Goal: Task Accomplishment & Management: Complete application form

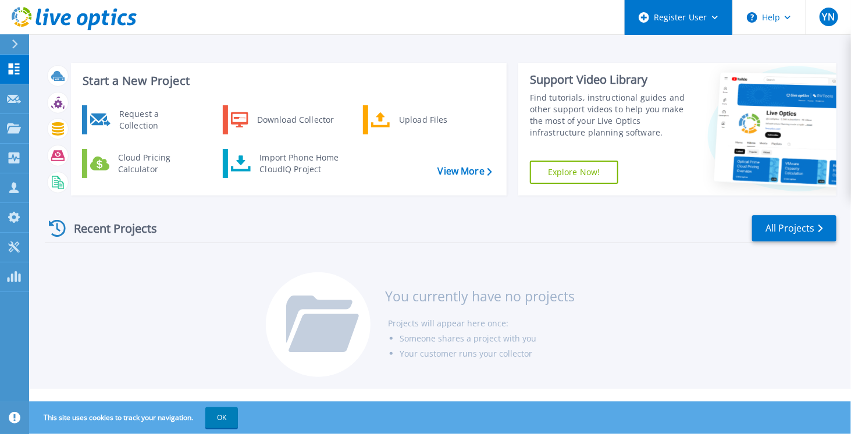
click at [717, 26] on div "Register User" at bounding box center [679, 17] width 108 height 35
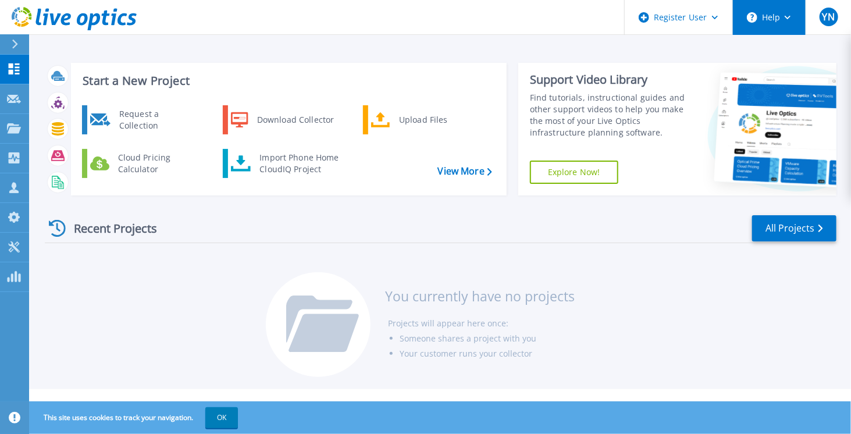
click at [761, 16] on button "Help" at bounding box center [769, 17] width 73 height 35
click at [438, 16] on header "Register User Help YN Dell User Youssef Noura Youssef.Noura@Dell.com Dell My Pr…" at bounding box center [425, 17] width 851 height 35
click at [225, 427] on button "OK" at bounding box center [221, 417] width 33 height 21
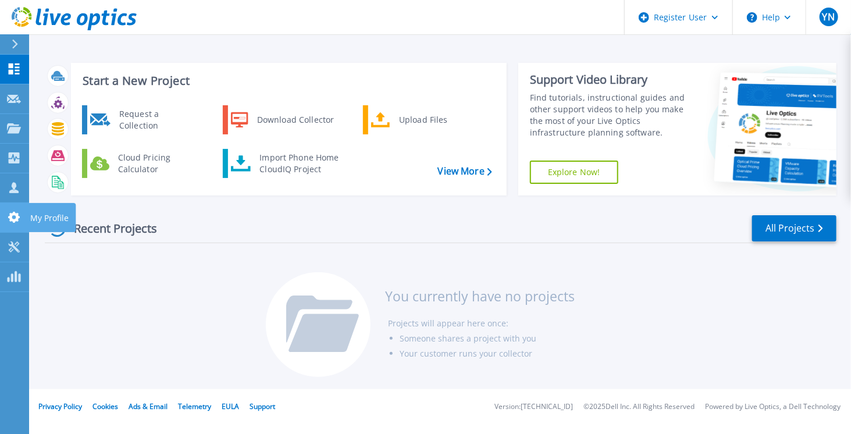
click at [13, 222] on icon at bounding box center [14, 217] width 12 height 11
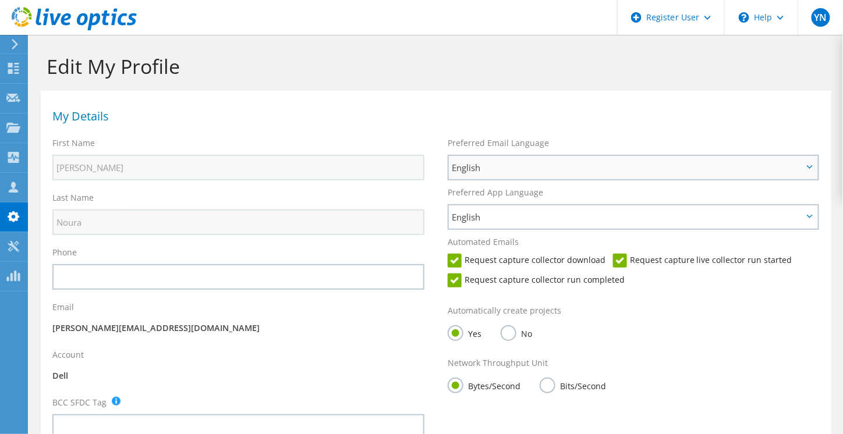
click at [578, 159] on span "English" at bounding box center [633, 167] width 368 height 23
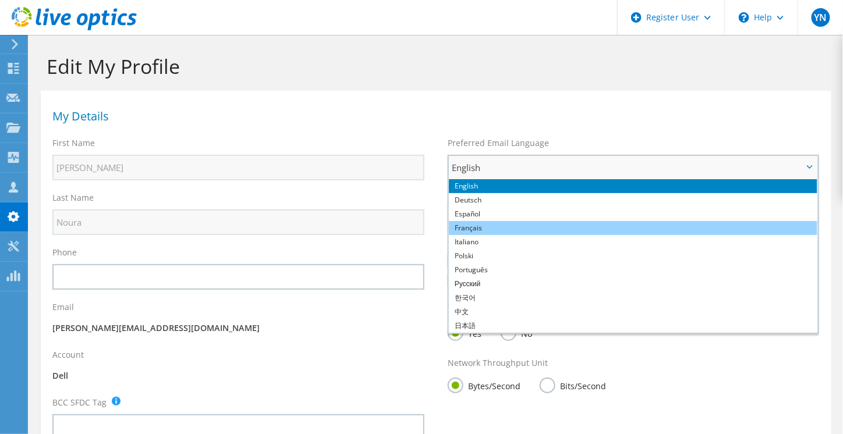
click at [527, 223] on li "Français" at bounding box center [633, 228] width 368 height 14
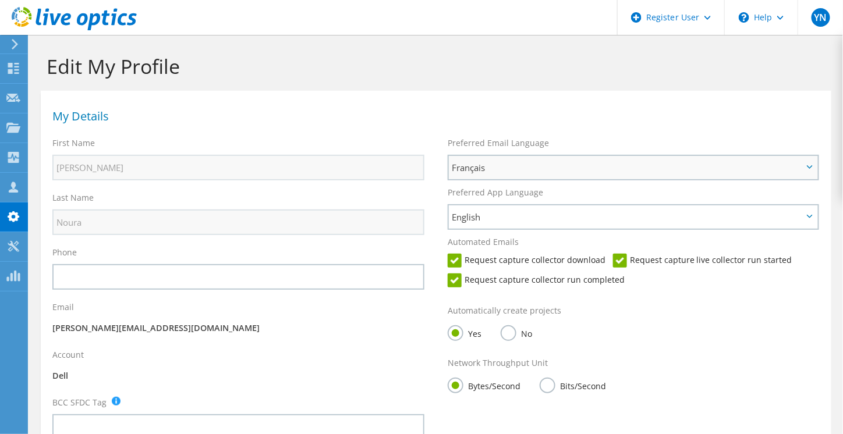
click at [527, 223] on span "English" at bounding box center [627, 217] width 351 height 14
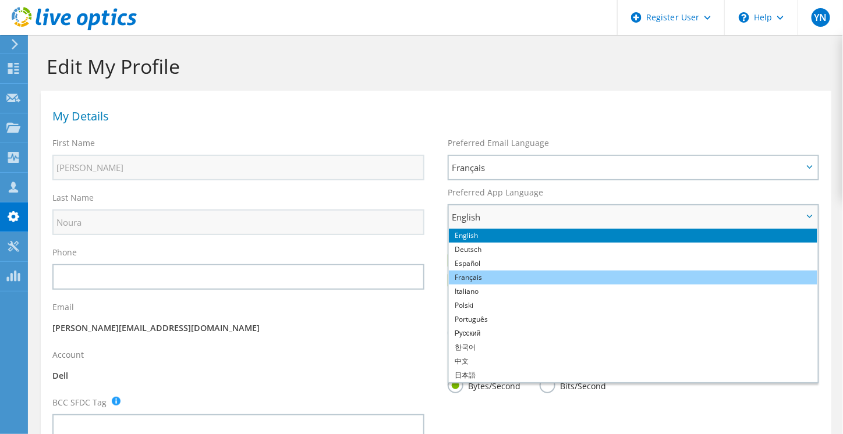
click at [503, 275] on li "Français" at bounding box center [633, 278] width 368 height 14
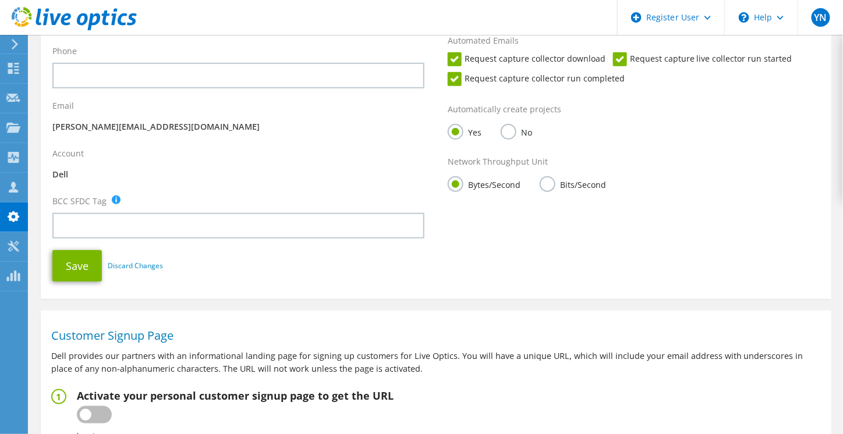
scroll to position [205, 0]
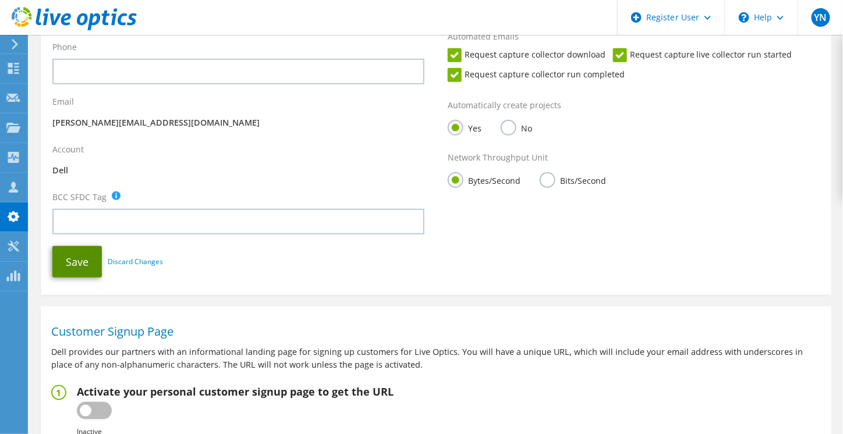
click at [68, 261] on button "Save" at bounding box center [76, 261] width 49 height 31
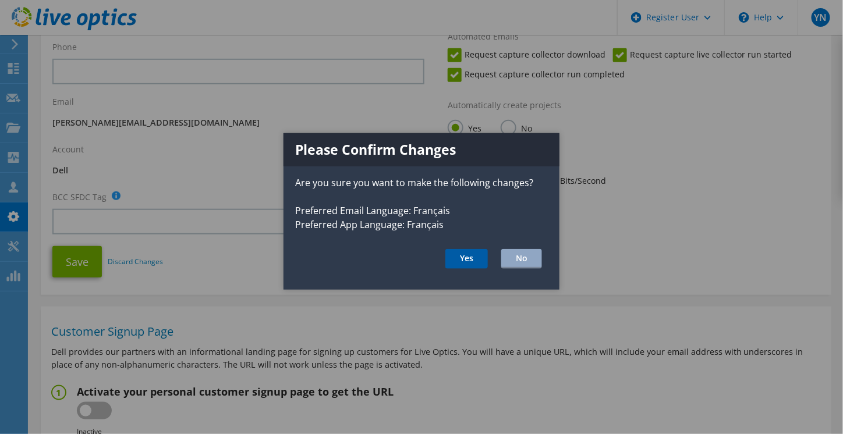
click at [471, 262] on button "Yes" at bounding box center [466, 259] width 42 height 20
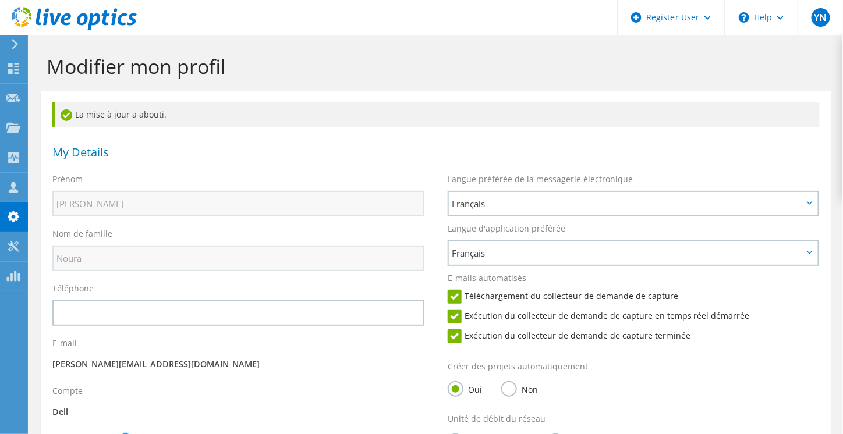
click at [13, 49] on use at bounding box center [15, 44] width 6 height 10
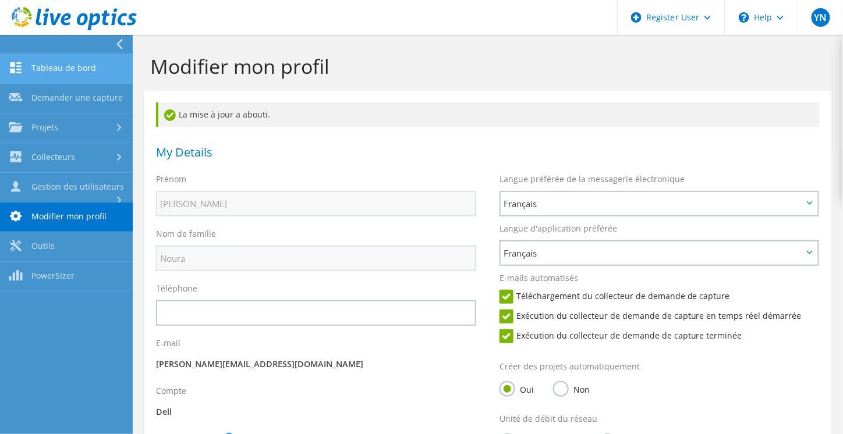
click at [41, 69] on link "Tableau de bord" at bounding box center [66, 69] width 133 height 30
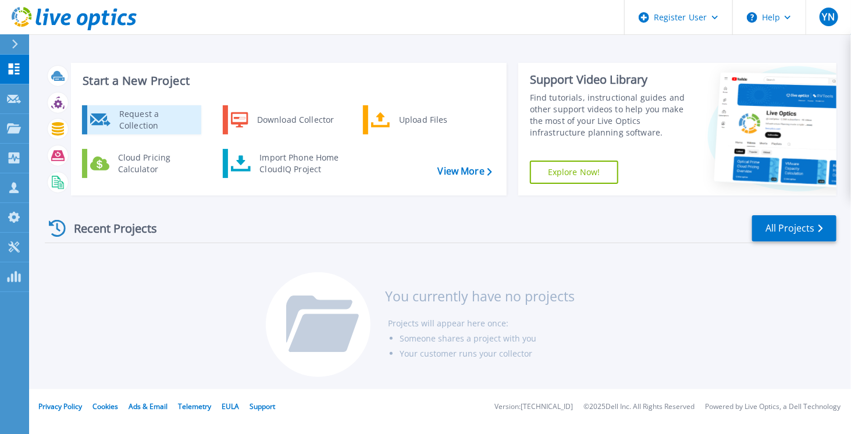
click at [129, 114] on div "Request a Collection" at bounding box center [155, 119] width 85 height 23
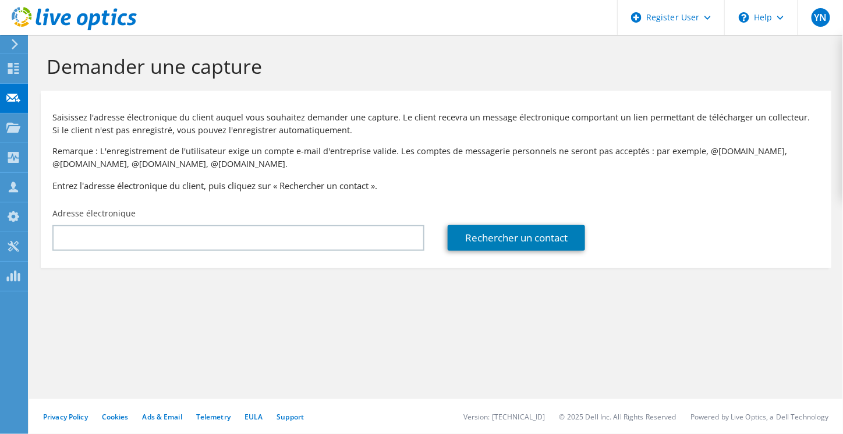
click at [129, 114] on p "Saisissez l'adresse électronique du client auquel vous souhaitez demander une c…" at bounding box center [435, 124] width 767 height 26
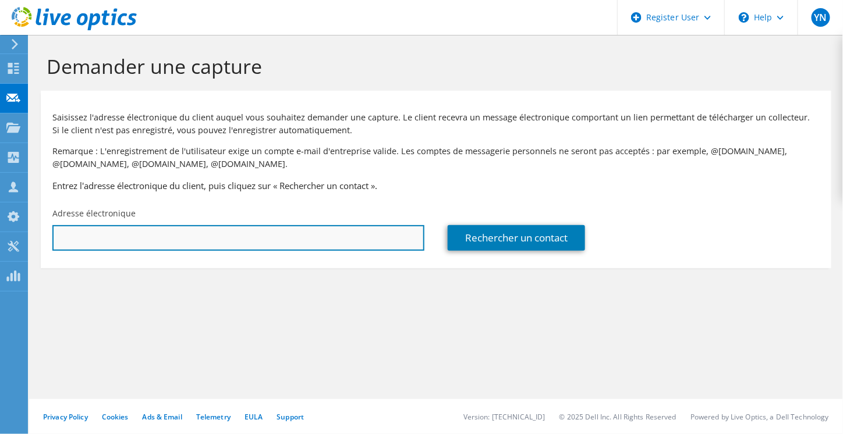
click at [154, 239] on input "text" at bounding box center [238, 238] width 372 height 26
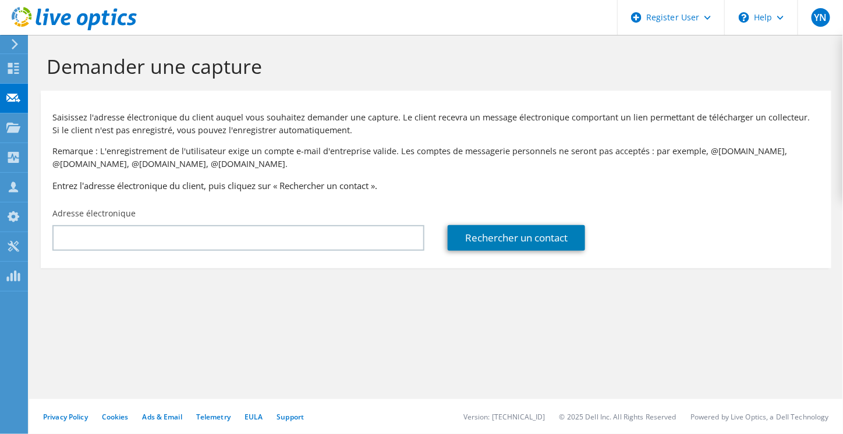
click at [483, 382] on div "Demander une capture Saisissez l'adresse électronique du client auquel vous sou…" at bounding box center [436, 234] width 814 height 399
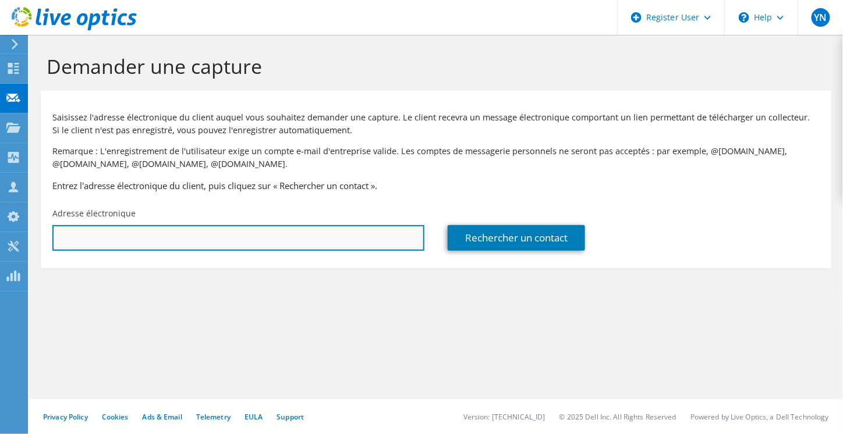
click at [283, 231] on input "text" at bounding box center [238, 238] width 372 height 26
paste input "Emmanuel PONCE <emmanuel.ponce@mairie-saint-maur.com>"
click at [359, 226] on input "emmanuel.ponce@mairie-saint-maur.com" at bounding box center [238, 238] width 372 height 26
type input "emmanuel.ponce@mairie-saint-maur.com"
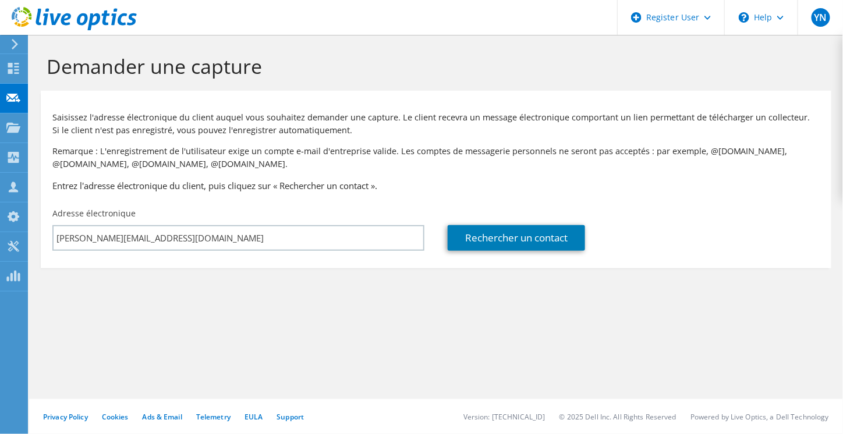
click at [396, 304] on section "Demander une capture Saisissez l'adresse électronique du client auquel vous sou…" at bounding box center [436, 181] width 814 height 292
click at [537, 247] on link "Rechercher un contact" at bounding box center [516, 238] width 137 height 26
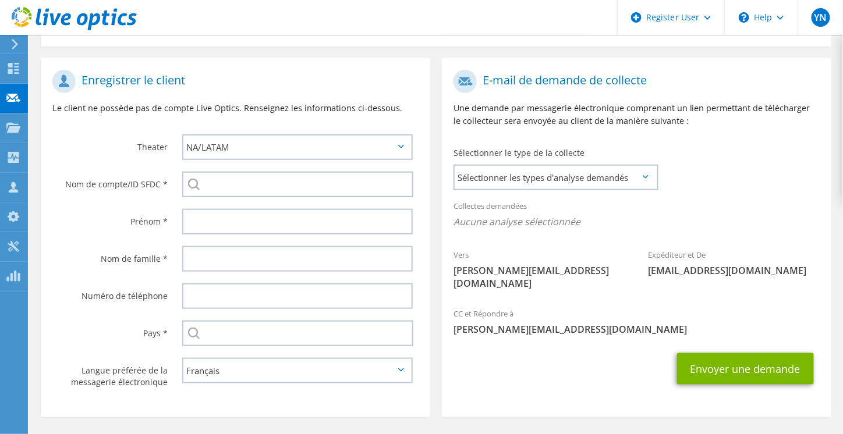
scroll to position [222, 0]
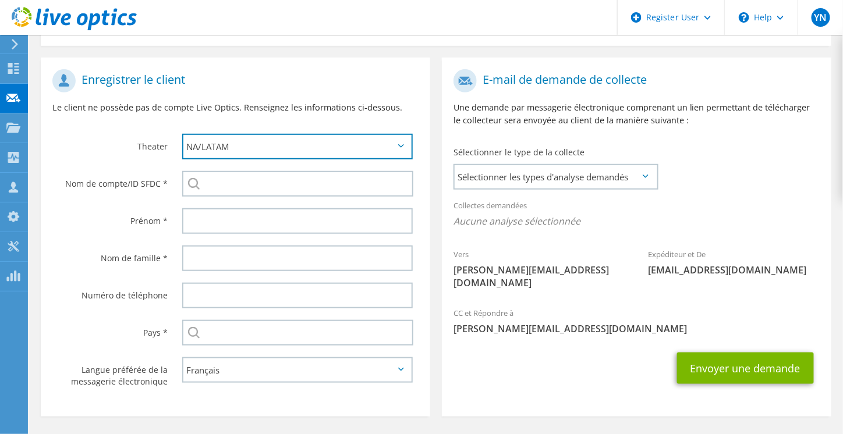
click at [271, 137] on select "APJ EMEA NA/LATAM" at bounding box center [297, 147] width 230 height 26
select select "2"
click at [182, 134] on select "APJ EMEA NA/LATAM" at bounding box center [297, 147] width 230 height 26
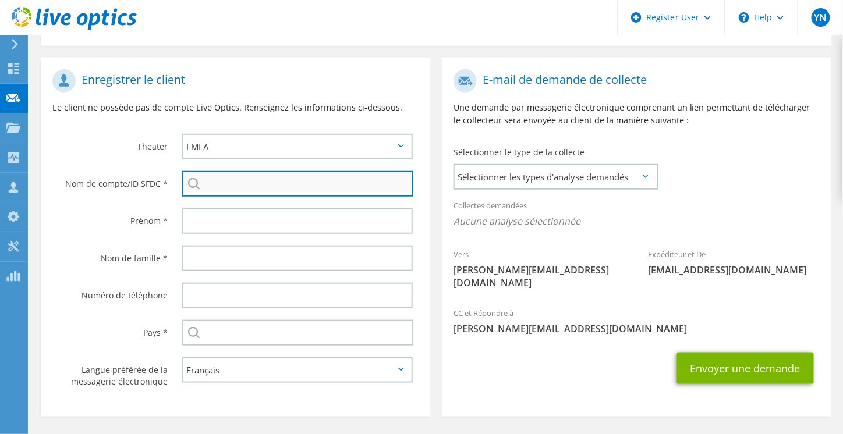
click at [251, 180] on input "search" at bounding box center [297, 184] width 231 height 26
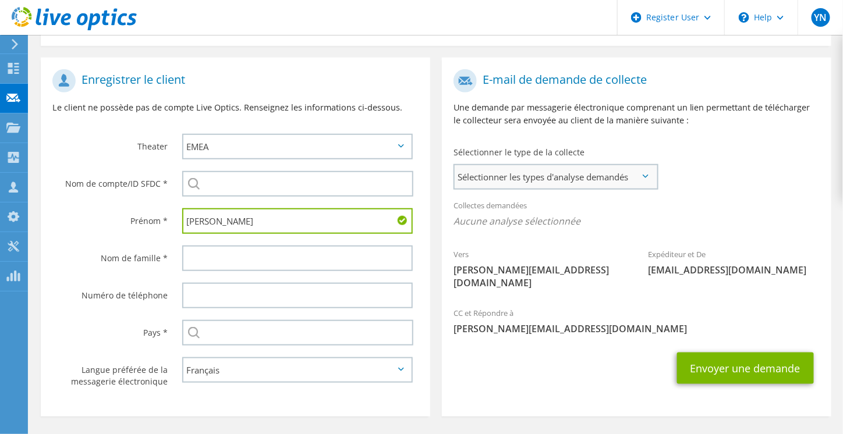
type input "Emmanuel"
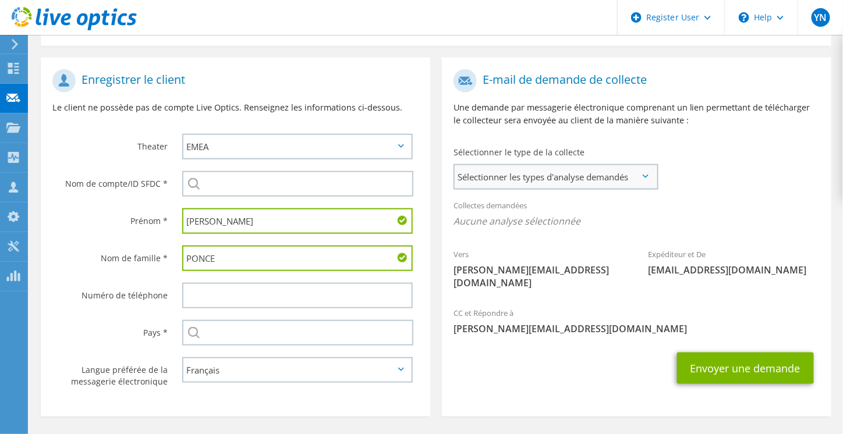
type input "PONCE"
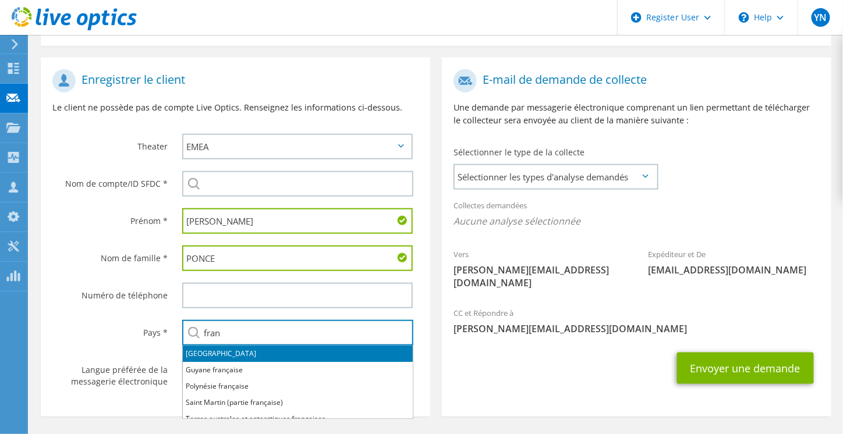
click at [218, 360] on li "[GEOGRAPHIC_DATA]" at bounding box center [298, 354] width 230 height 16
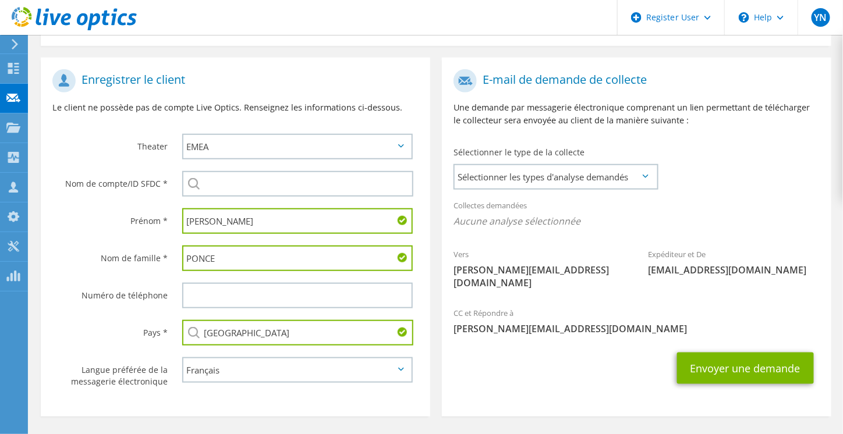
type input "[GEOGRAPHIC_DATA]"
click at [103, 325] on label "Pays *" at bounding box center [109, 329] width 115 height 19
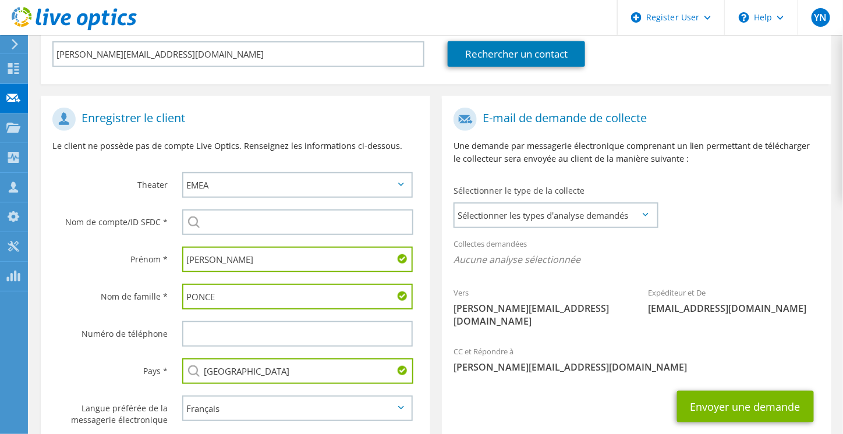
scroll to position [177, 0]
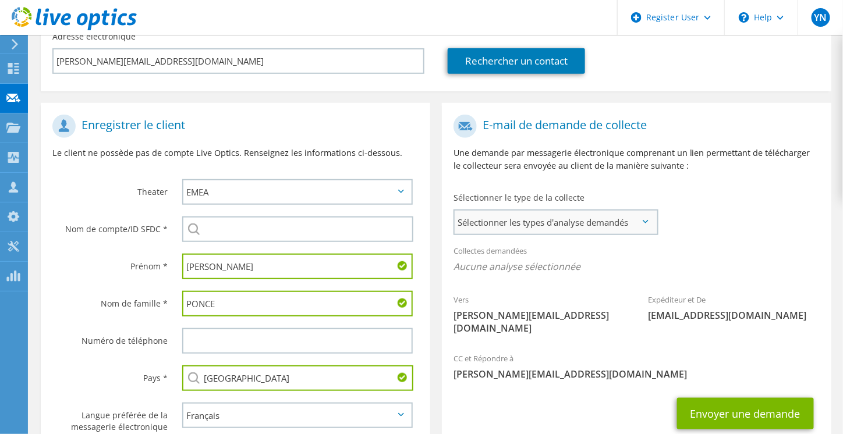
click at [578, 224] on span "Sélectionner les types d'analyse demandés" at bounding box center [556, 222] width 202 height 23
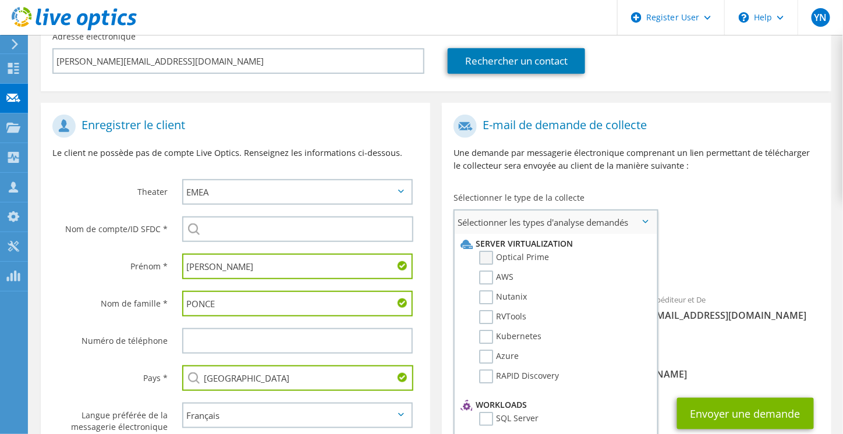
click at [525, 257] on label "Optical Prime" at bounding box center [514, 258] width 70 height 14
click at [0, 0] on input "Optical Prime" at bounding box center [0, 0] width 0 height 0
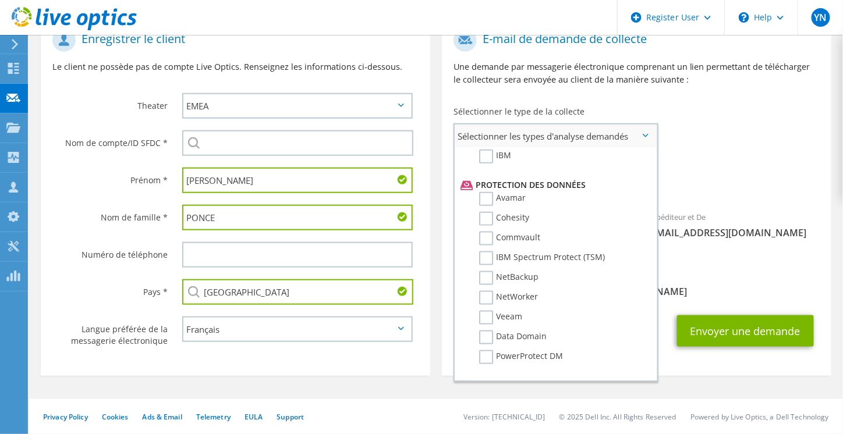
scroll to position [503, 0]
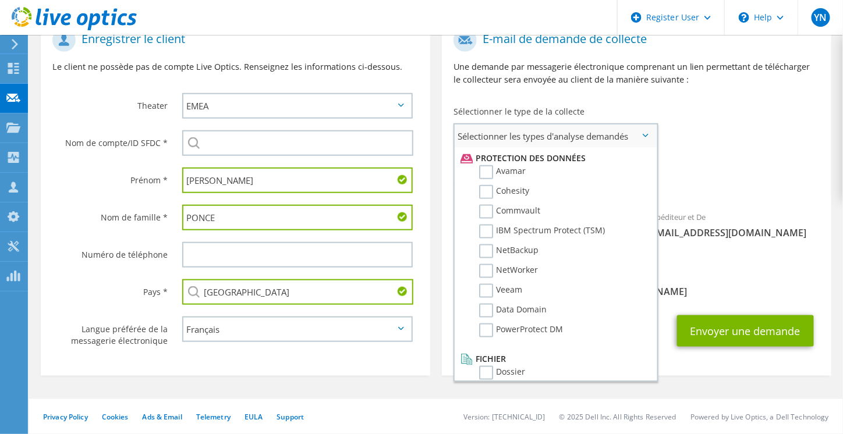
click at [644, 139] on span "Sélectionner les types d'analyse demandés" at bounding box center [556, 136] width 202 height 23
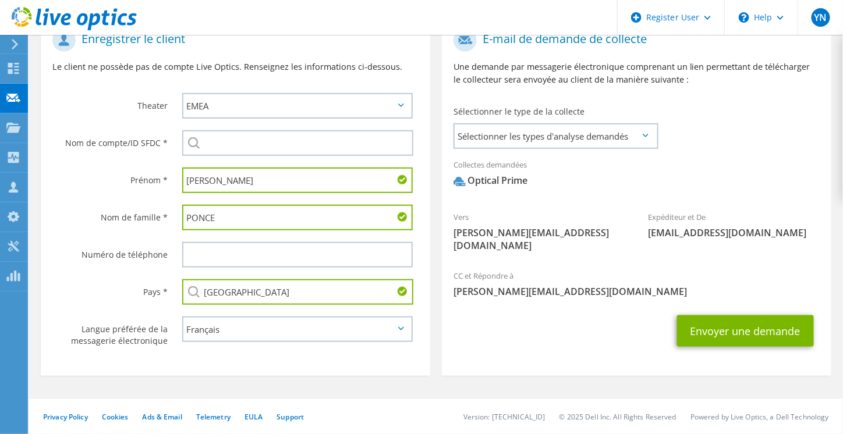
click at [701, 147] on div "Vers emmanuel.ponce@mairie-saint-maur.com Expéditeur et De liveoptics@liveoptic…" at bounding box center [636, 143] width 389 height 241
click at [636, 130] on span "Sélectionner les types d'analyse demandés" at bounding box center [556, 136] width 202 height 23
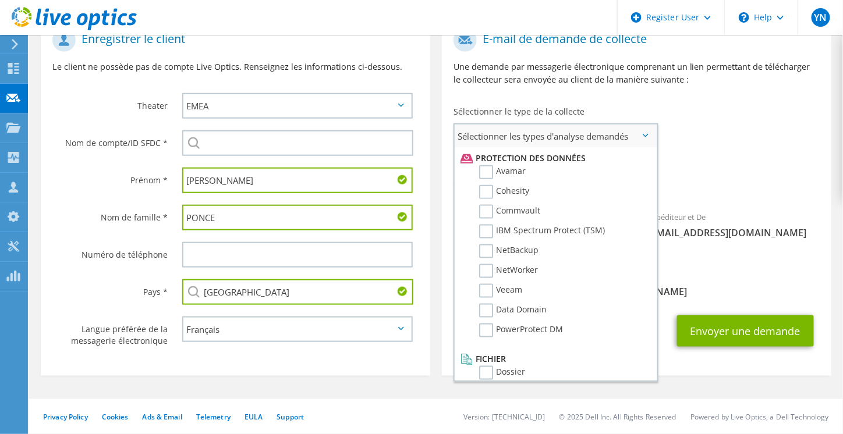
scroll to position [0, 0]
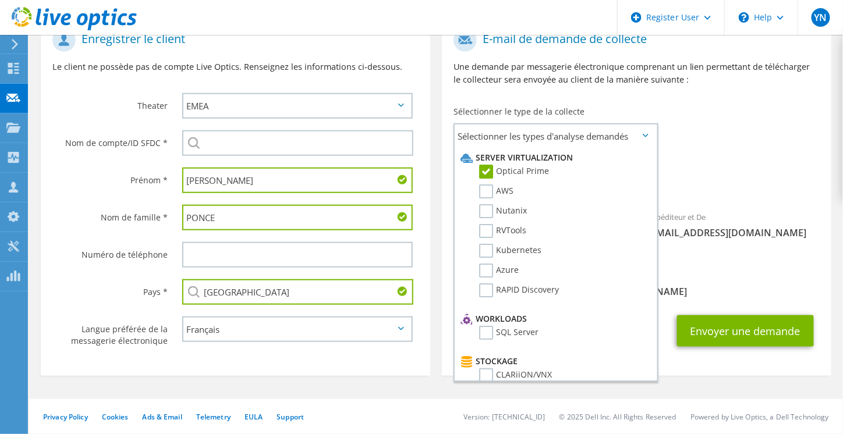
click at [787, 182] on span "Optical Prime" at bounding box center [636, 183] width 366 height 19
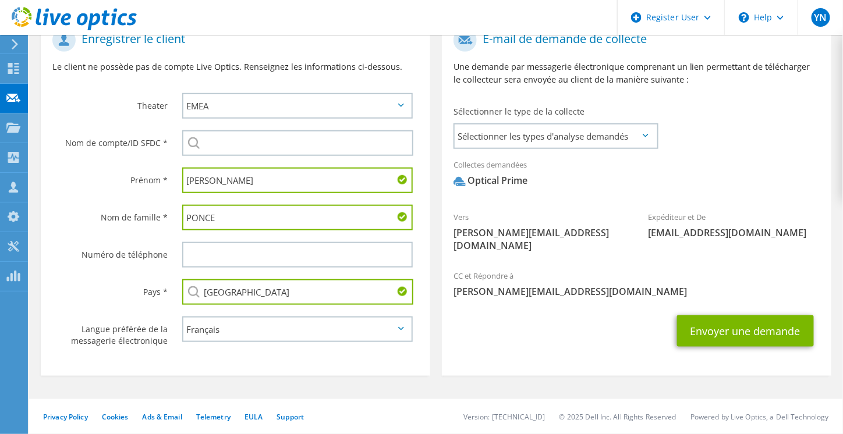
click at [787, 182] on span "Optical Prime" at bounding box center [636, 183] width 366 height 19
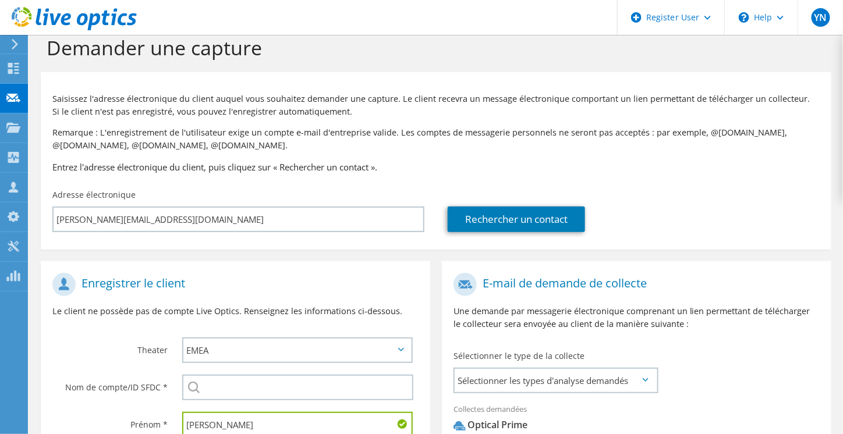
scroll to position [33, 0]
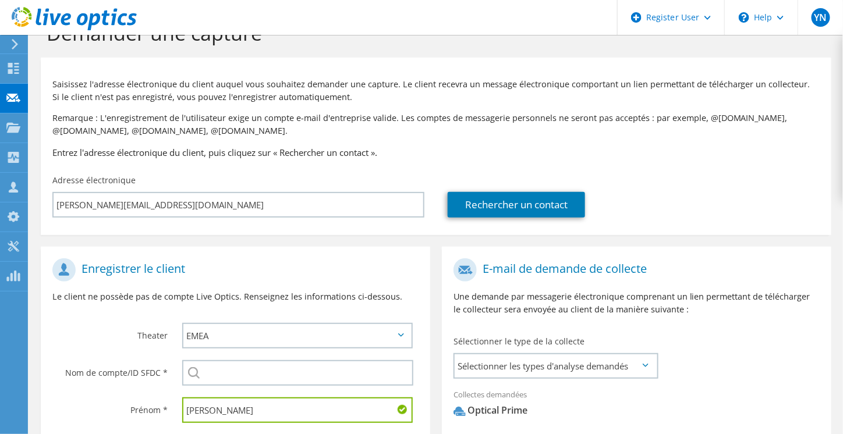
click at [751, 133] on p "Remarque : L'enregistrement de l'utilisateur exige un compte e-mail d'entrepris…" at bounding box center [435, 125] width 767 height 26
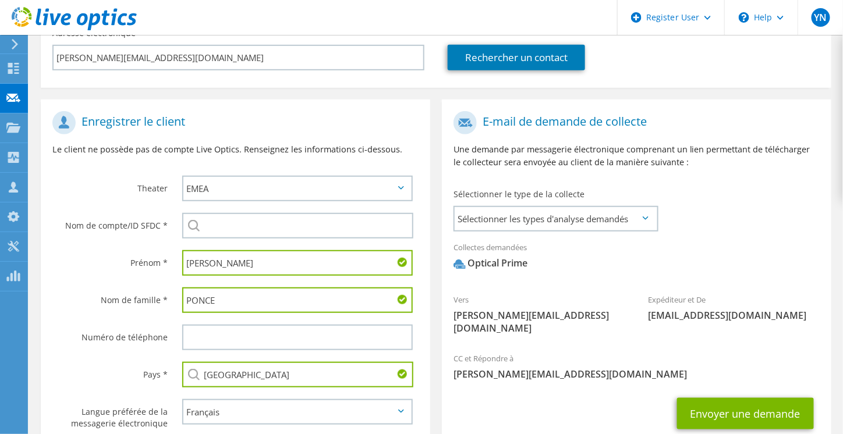
scroll to position [263, 0]
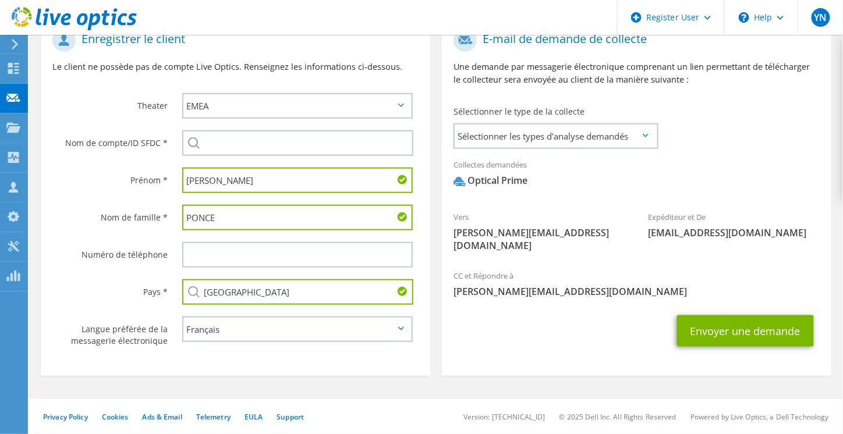
click at [721, 130] on div "Vers emmanuel.ponce@mairie-saint-maur.com Expéditeur et De liveoptics@liveoptic…" at bounding box center [636, 143] width 389 height 241
drag, startPoint x: 721, startPoint y: 130, endPoint x: 701, endPoint y: 210, distance: 82.7
click at [701, 210] on div "Vers emmanuel.ponce@mairie-saint-maur.com Expéditeur et De liveoptics@liveoptic…" at bounding box center [636, 143] width 389 height 241
click at [701, 210] on div "Expéditeur et De liveoptics@liveoptics.com" at bounding box center [733, 225] width 194 height 40
click at [196, 146] on div at bounding box center [297, 143] width 230 height 26
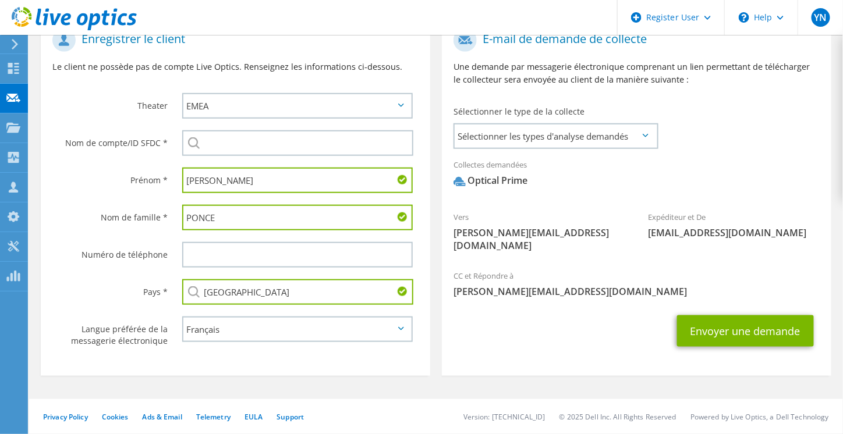
click at [196, 146] on div at bounding box center [297, 143] width 230 height 26
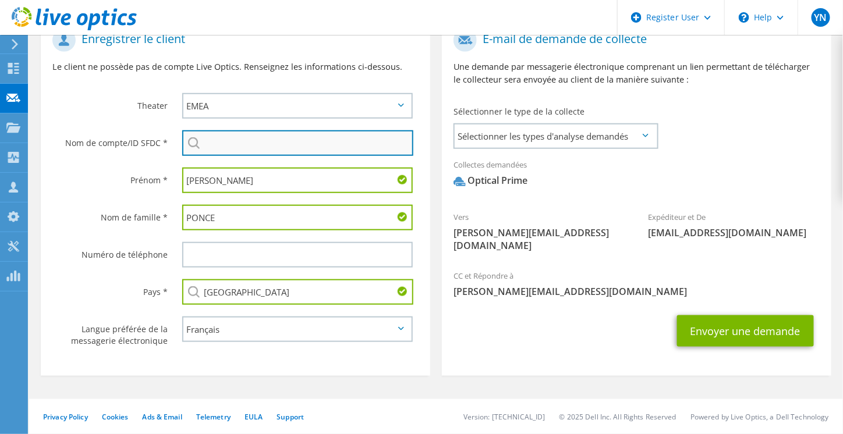
click at [264, 148] on input "search" at bounding box center [297, 143] width 231 height 26
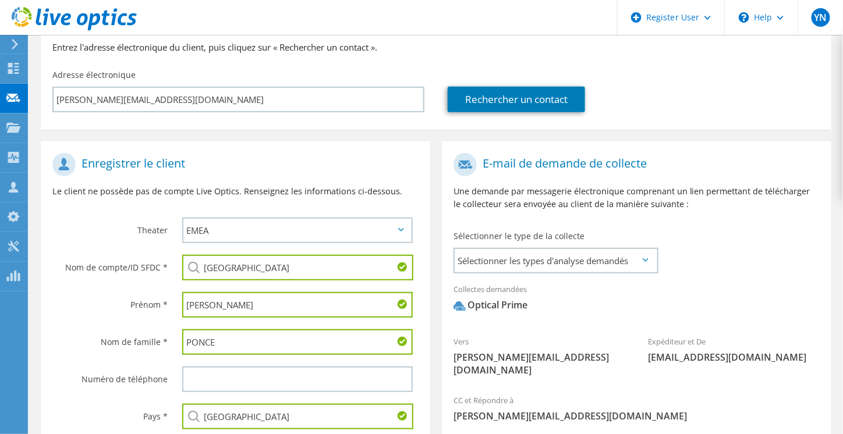
scroll to position [139, 0]
type input "m"
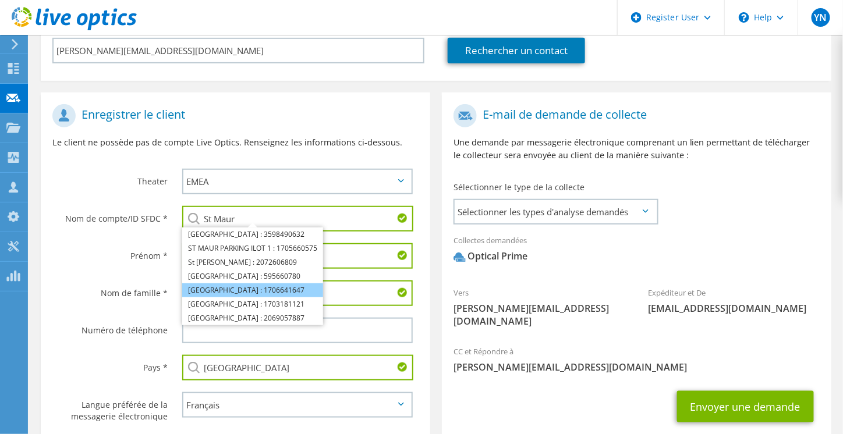
scroll to position [187, 0]
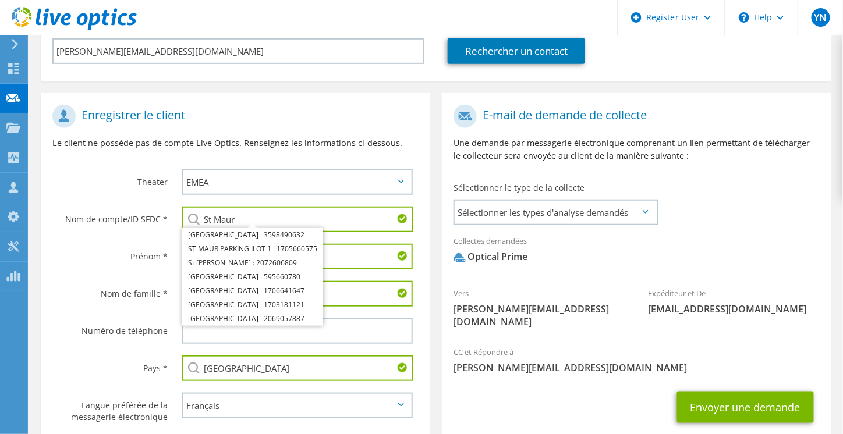
click at [207, 223] on input "St Maur" at bounding box center [297, 220] width 231 height 26
type input "M"
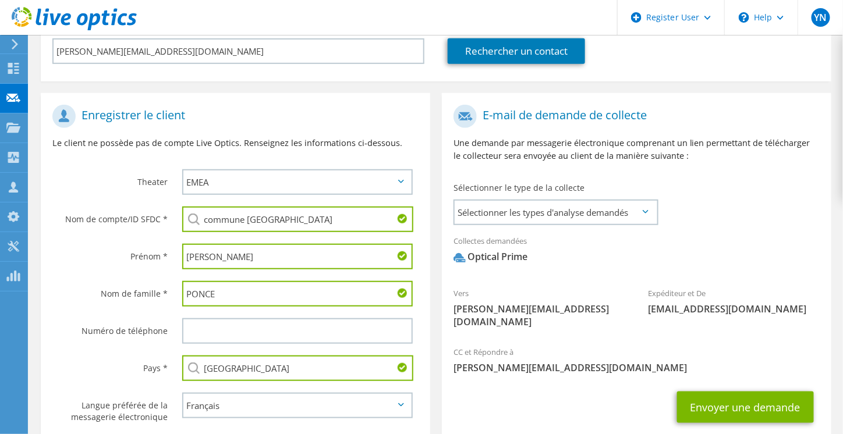
click at [208, 318] on li "ST-MAUR : 1702946090" at bounding box center [283, 311] width 202 height 14
type input "ST-MAUR : 1702946090"
click at [286, 223] on input "ST-MAUR : 1702946090" at bounding box center [297, 220] width 231 height 26
click at [439, 257] on div "E-mail de demande de collecte Une demande par messagerie électronique comprenan…" at bounding box center [636, 275] width 401 height 365
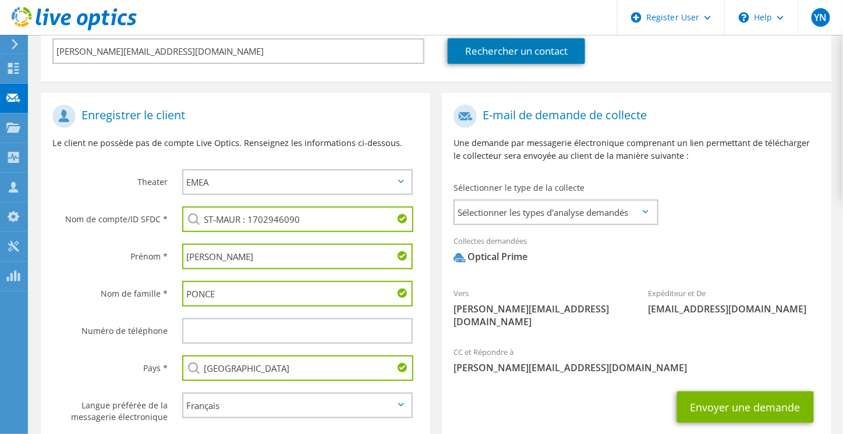
scroll to position [263, 0]
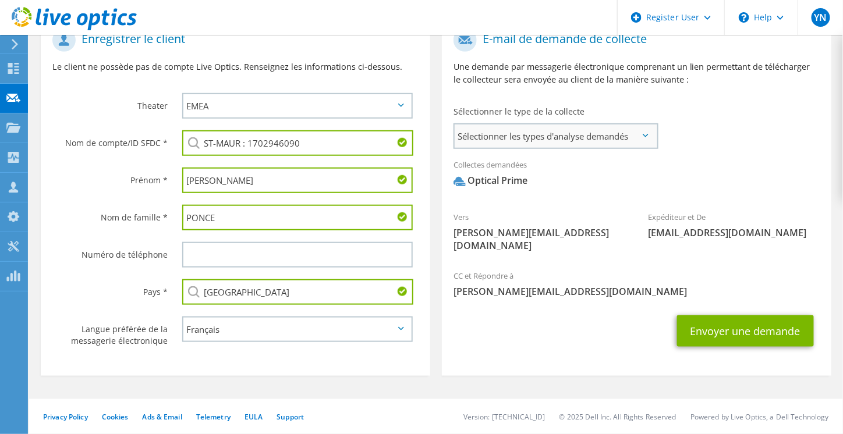
click at [637, 133] on span "Sélectionner les types d'analyse demandés" at bounding box center [556, 136] width 202 height 23
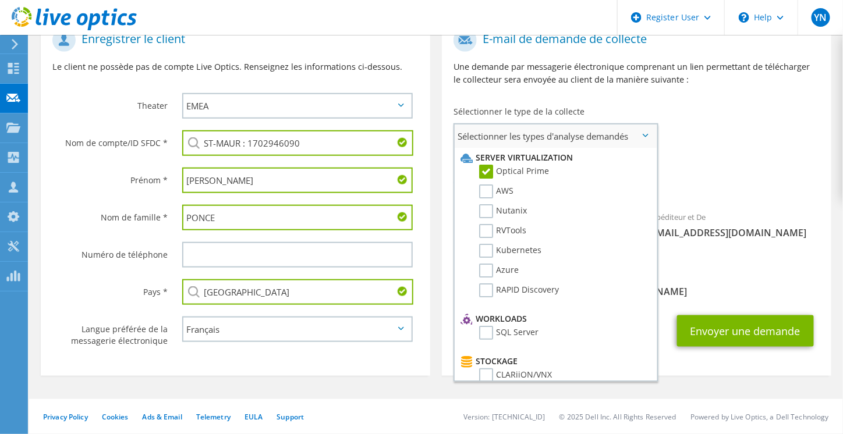
click at [637, 133] on span "Sélectionner les types d'analyse demandés" at bounding box center [556, 136] width 202 height 23
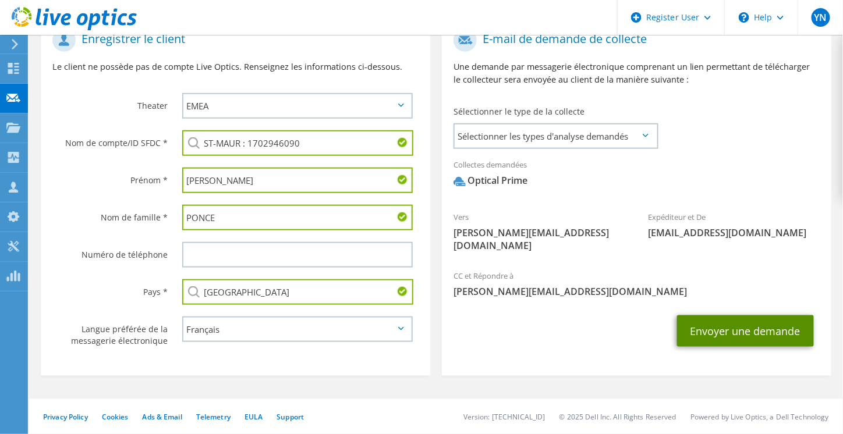
click at [727, 328] on button "Envoyer une demande" at bounding box center [745, 330] width 137 height 31
